Goal: Navigation & Orientation: Go to known website

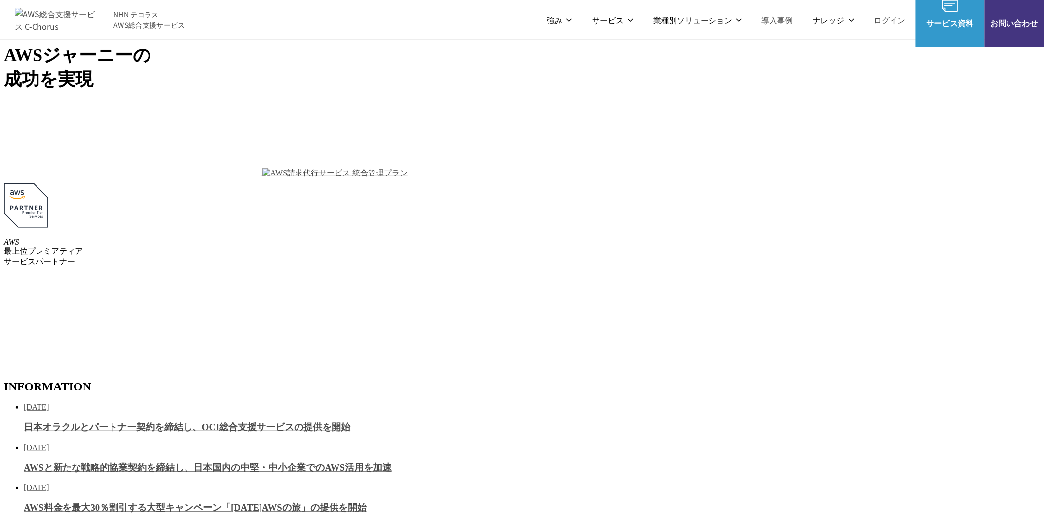
click at [693, 92] on link "Google Cloud 請求代行サービス" at bounding box center [711, 97] width 100 height 10
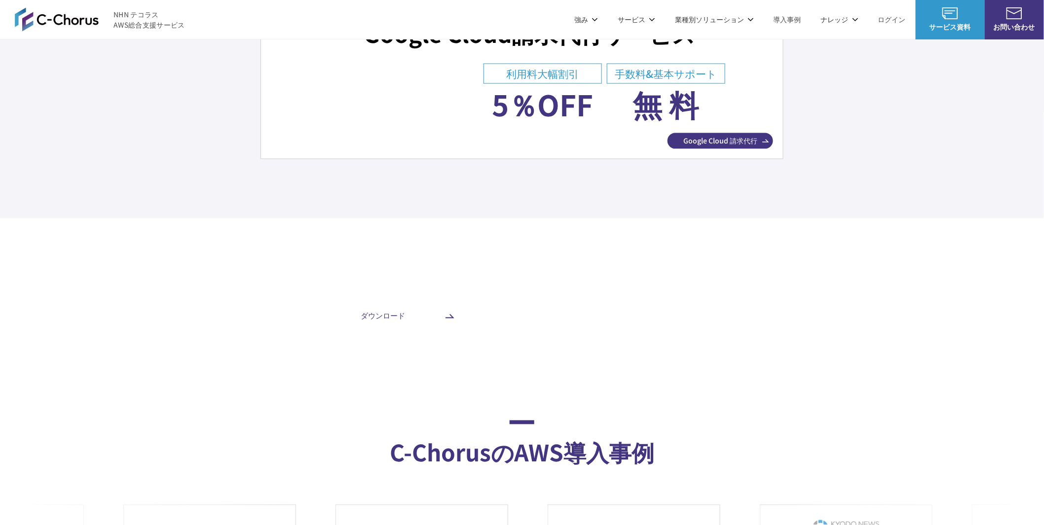
scroll to position [3922, 0]
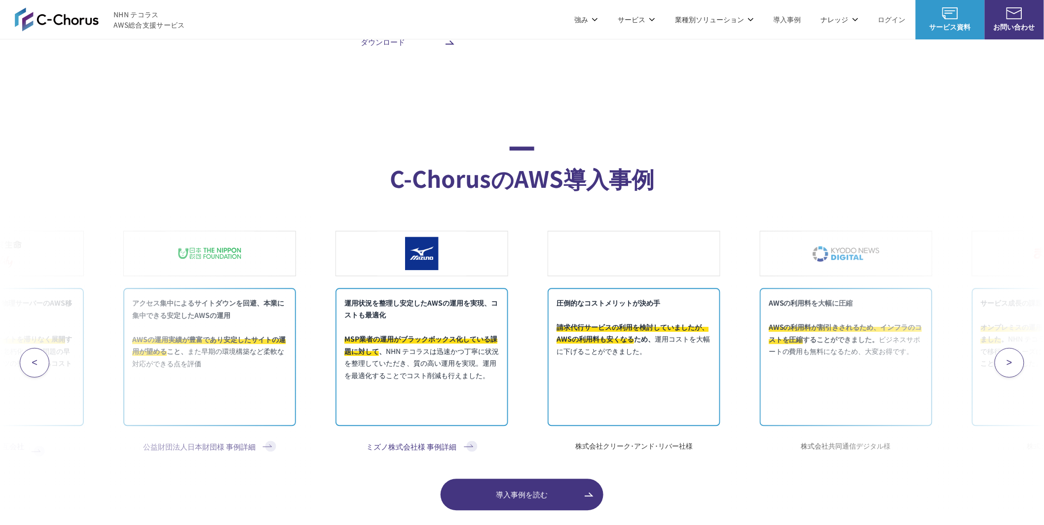
click at [20, 368] on button "<" at bounding box center [35, 363] width 30 height 30
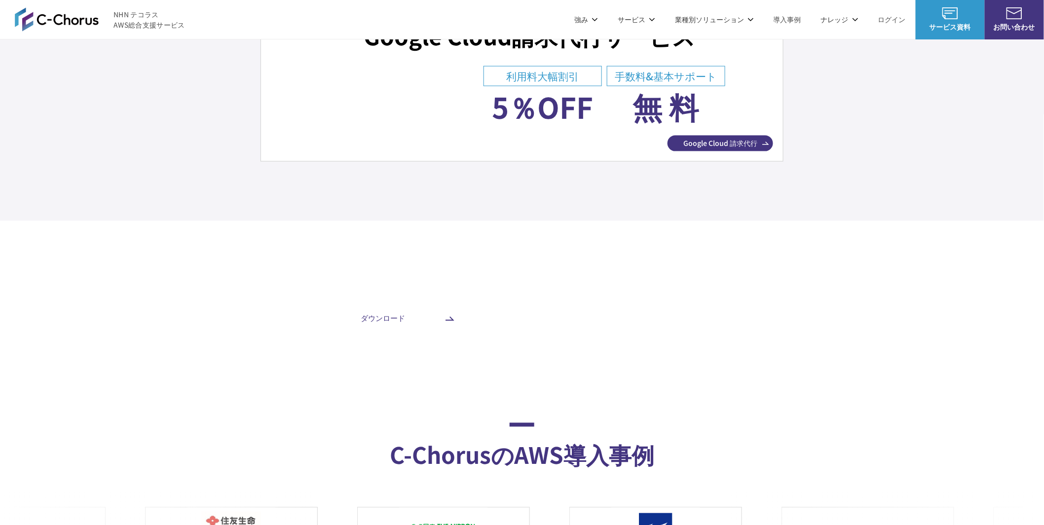
scroll to position [3539, 0]
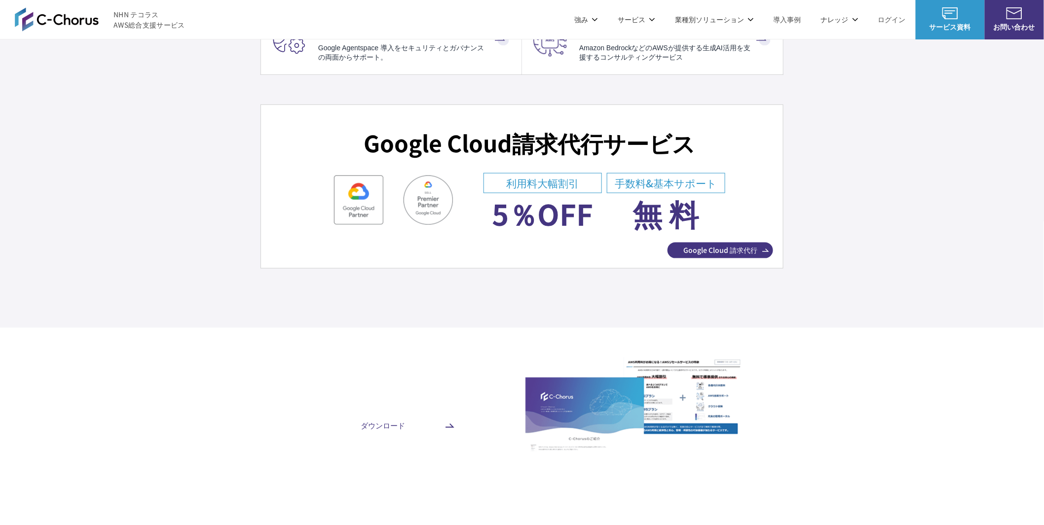
click at [50, 19] on img at bounding box center [57, 19] width 84 height 24
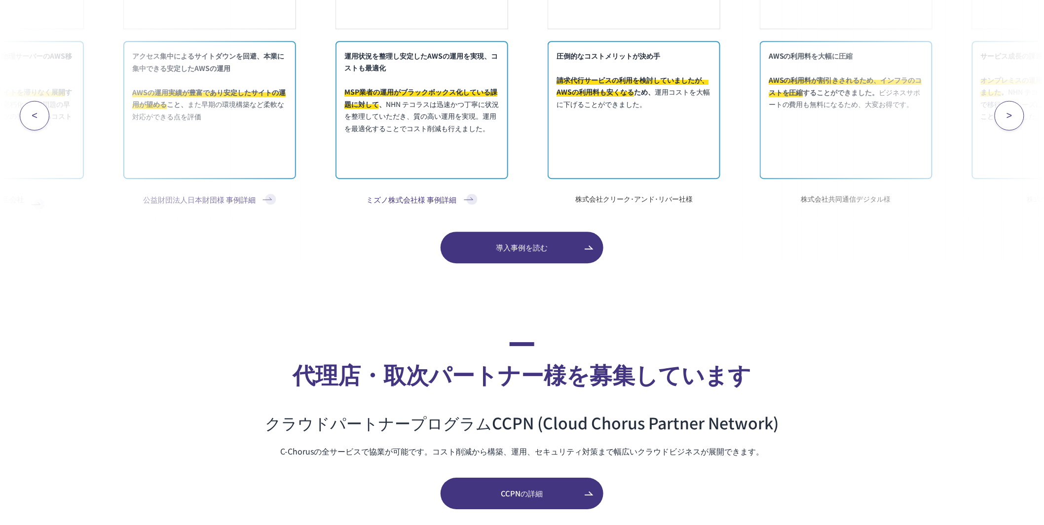
scroll to position [5786, 0]
